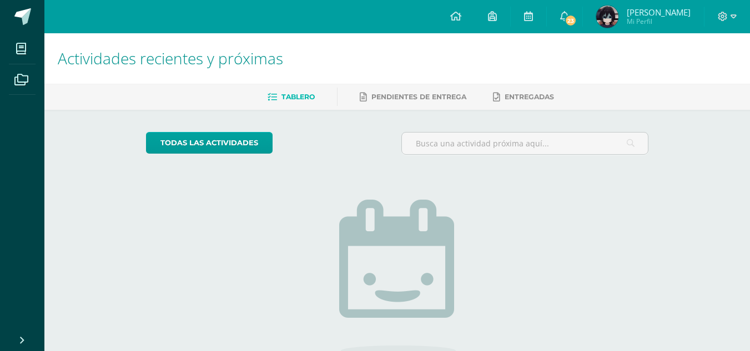
click at [613, 17] on img at bounding box center [607, 17] width 22 height 22
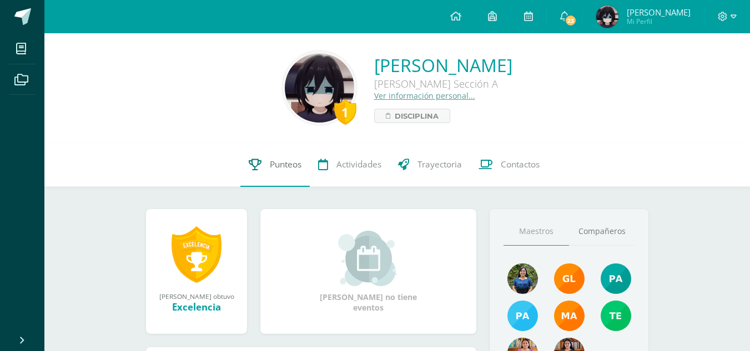
click at [272, 165] on span "Punteos" at bounding box center [286, 165] width 32 height 12
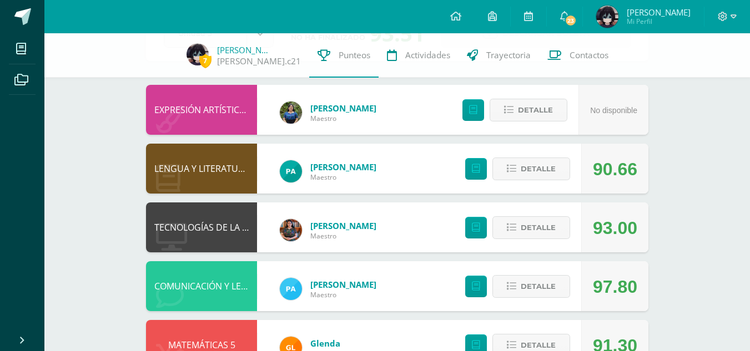
scroll to position [93, 0]
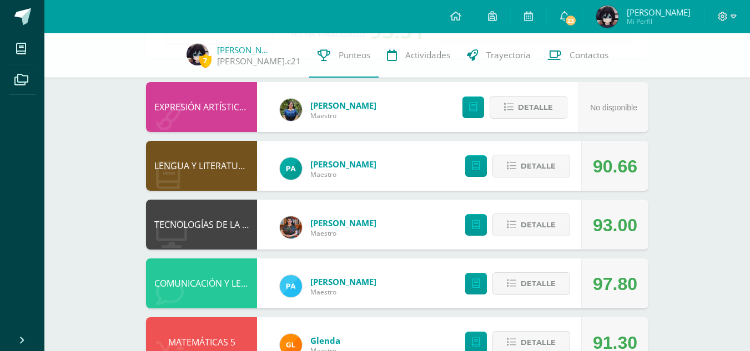
click at [550, 151] on div "Detalle" at bounding box center [514, 166] width 133 height 50
click at [549, 164] on span "Detalle" at bounding box center [537, 166] width 35 height 21
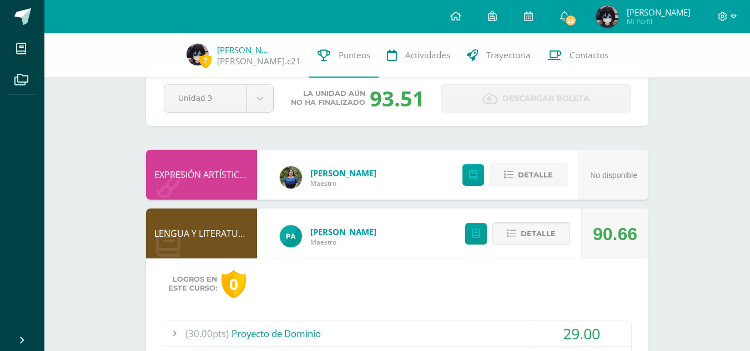
scroll to position [0, 0]
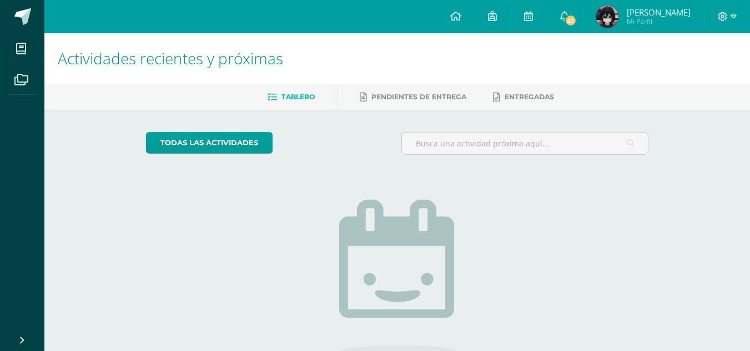
click at [618, 13] on img at bounding box center [607, 17] width 22 height 22
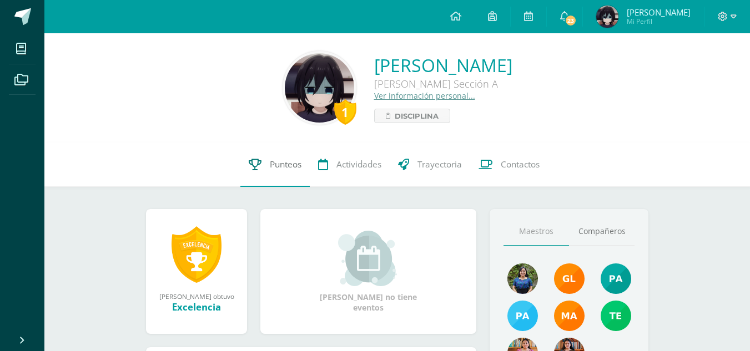
click at [281, 164] on span "Punteos" at bounding box center [286, 165] width 32 height 12
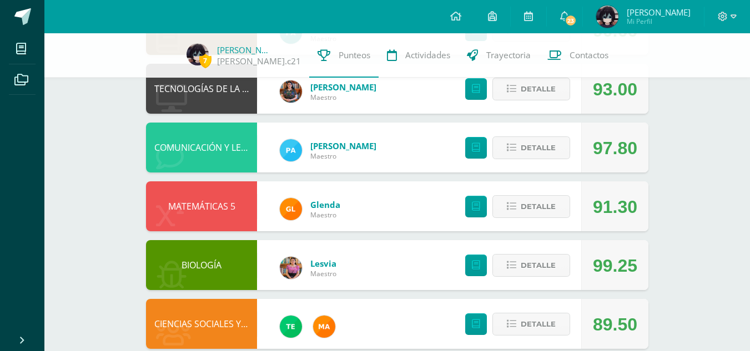
scroll to position [366, 0]
